Goal: Book appointment/travel/reservation

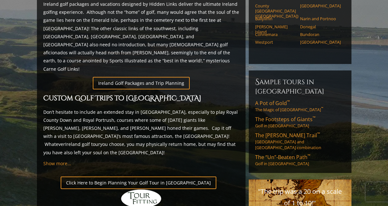
scroll to position [353, 0]
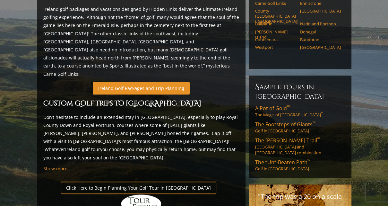
click at [130, 82] on link "Ireland Golf Packages and Trip Planning" at bounding box center [141, 88] width 97 height 13
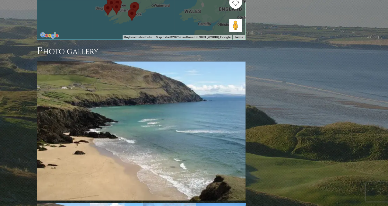
scroll to position [685, 0]
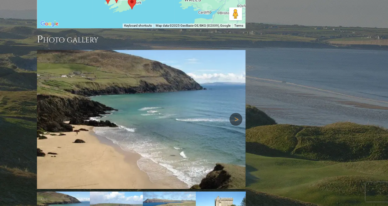
click at [239, 113] on link "Next" at bounding box center [236, 119] width 13 height 13
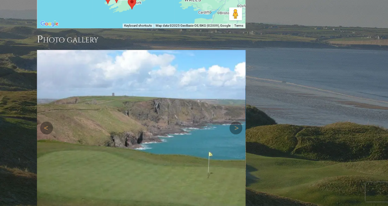
click at [239, 81] on div "Next" at bounding box center [141, 128] width 209 height 156
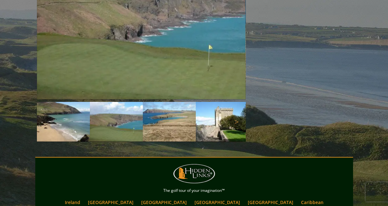
scroll to position [803, 0]
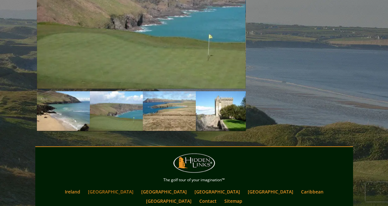
click at [128, 187] on link "[GEOGRAPHIC_DATA]" at bounding box center [111, 191] width 52 height 9
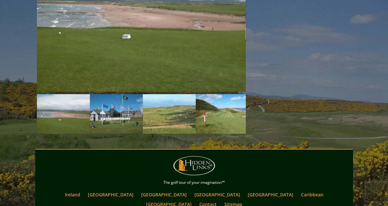
scroll to position [1028, 0]
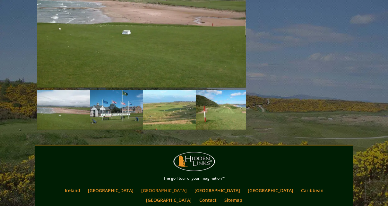
click at [149, 186] on link "[GEOGRAPHIC_DATA]" at bounding box center [164, 190] width 52 height 9
